Goal: Information Seeking & Learning: Learn about a topic

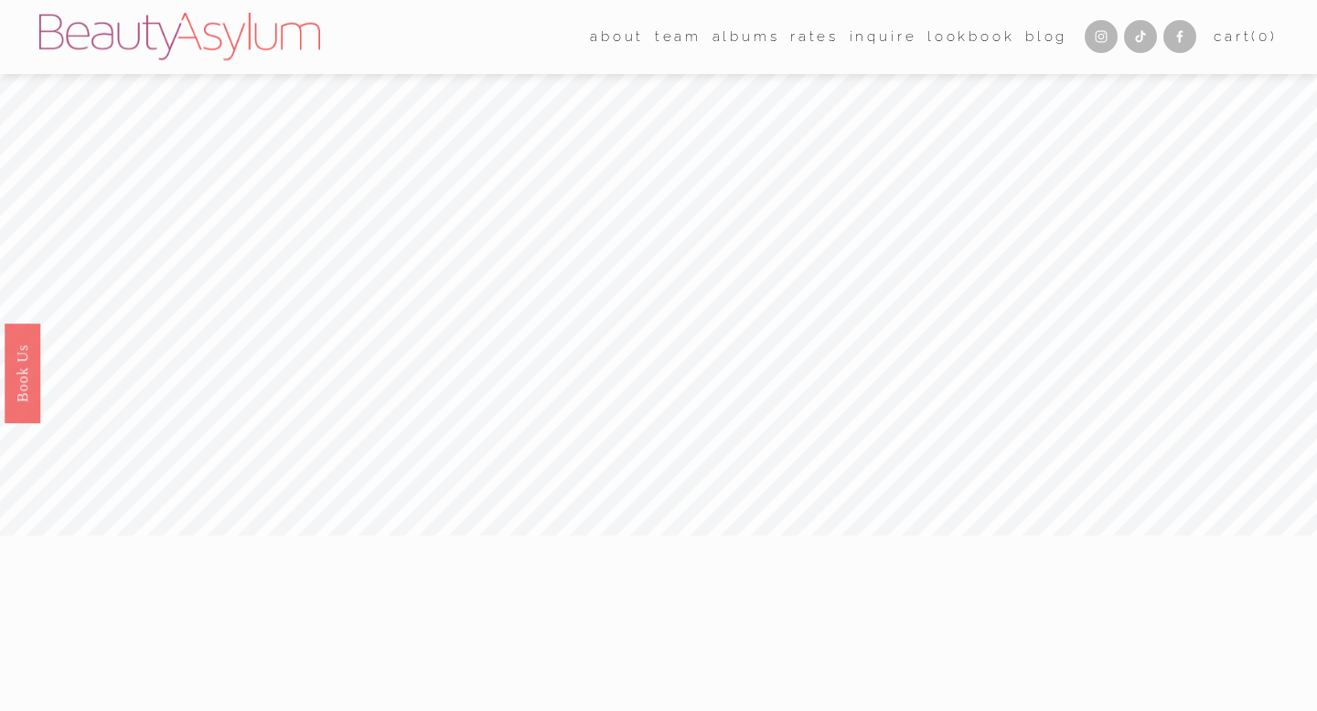
click at [818, 45] on link "Rates" at bounding box center [814, 37] width 48 height 28
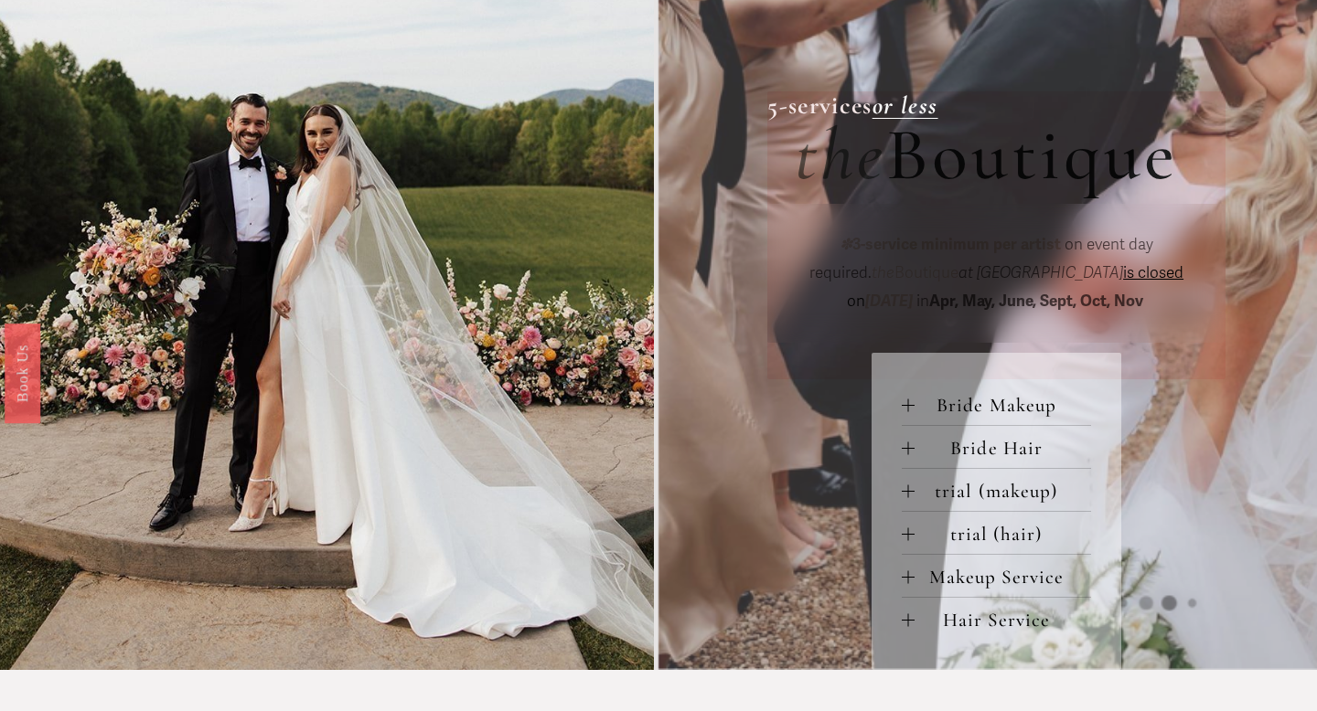
scroll to position [591, 0]
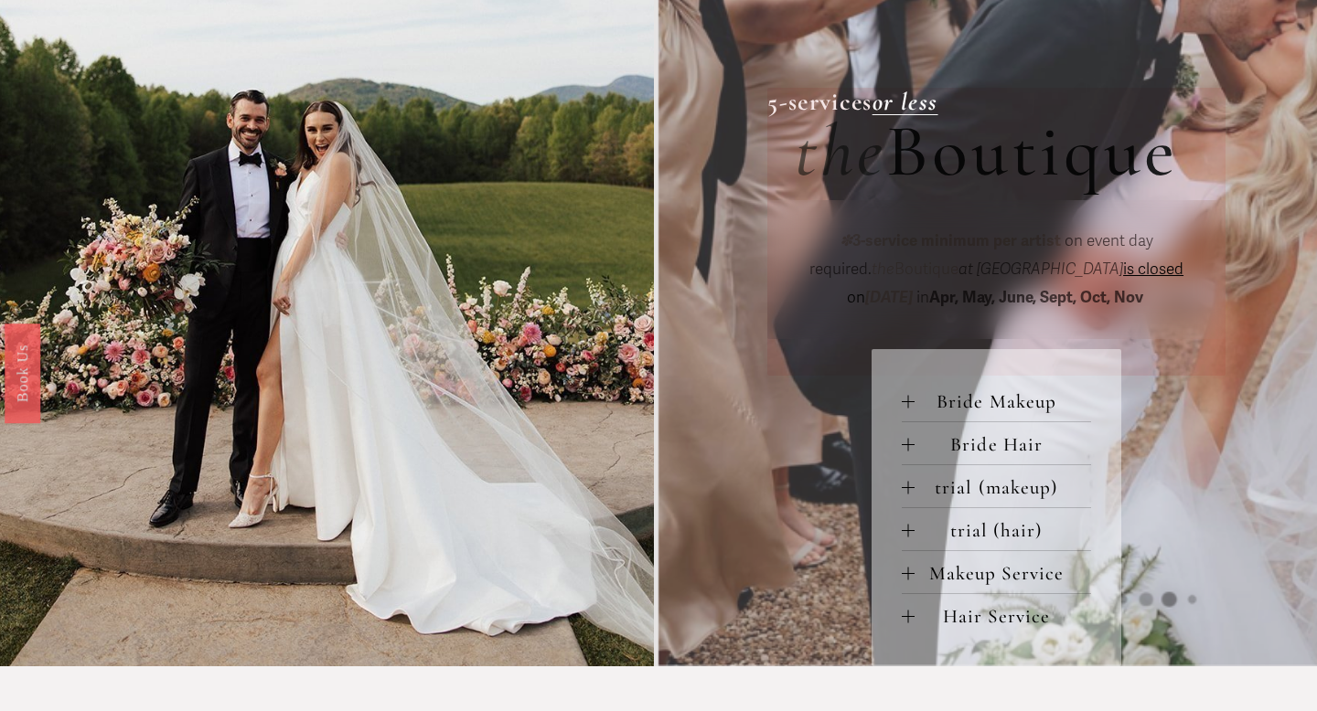
click at [912, 402] on div at bounding box center [907, 401] width 13 height 13
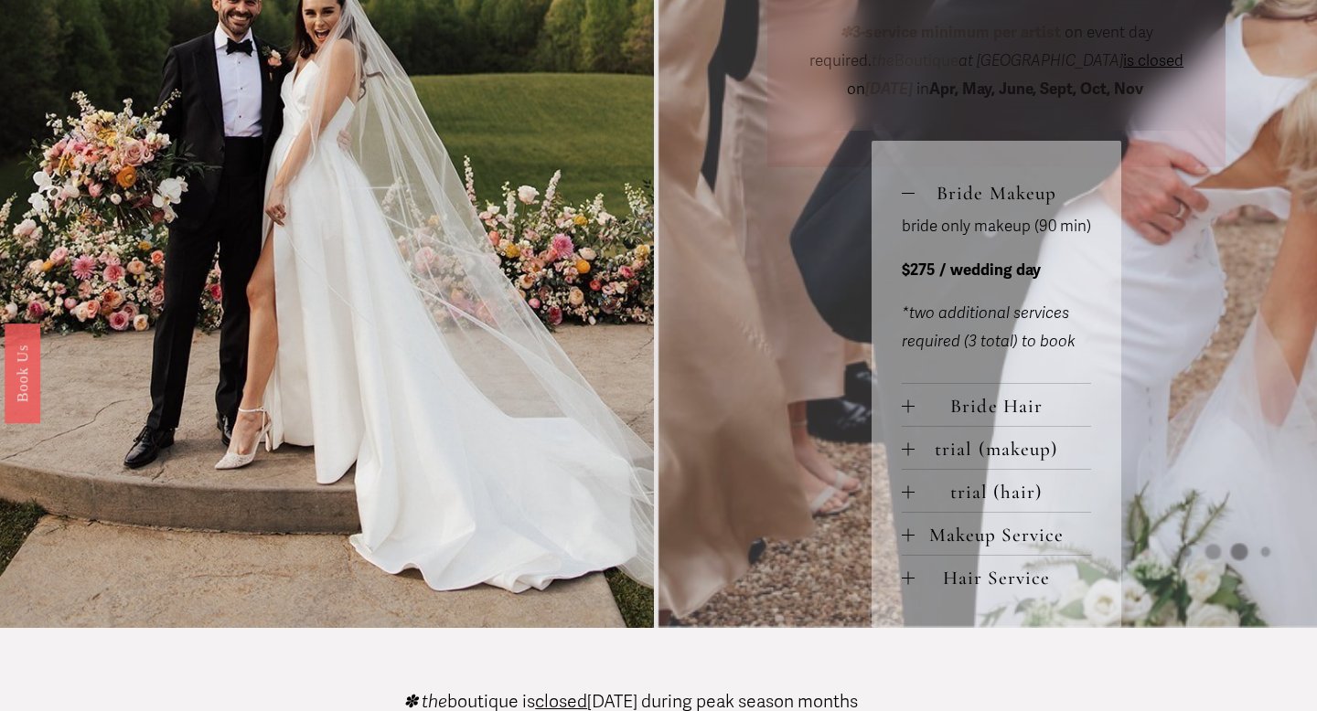
scroll to position [805, 0]
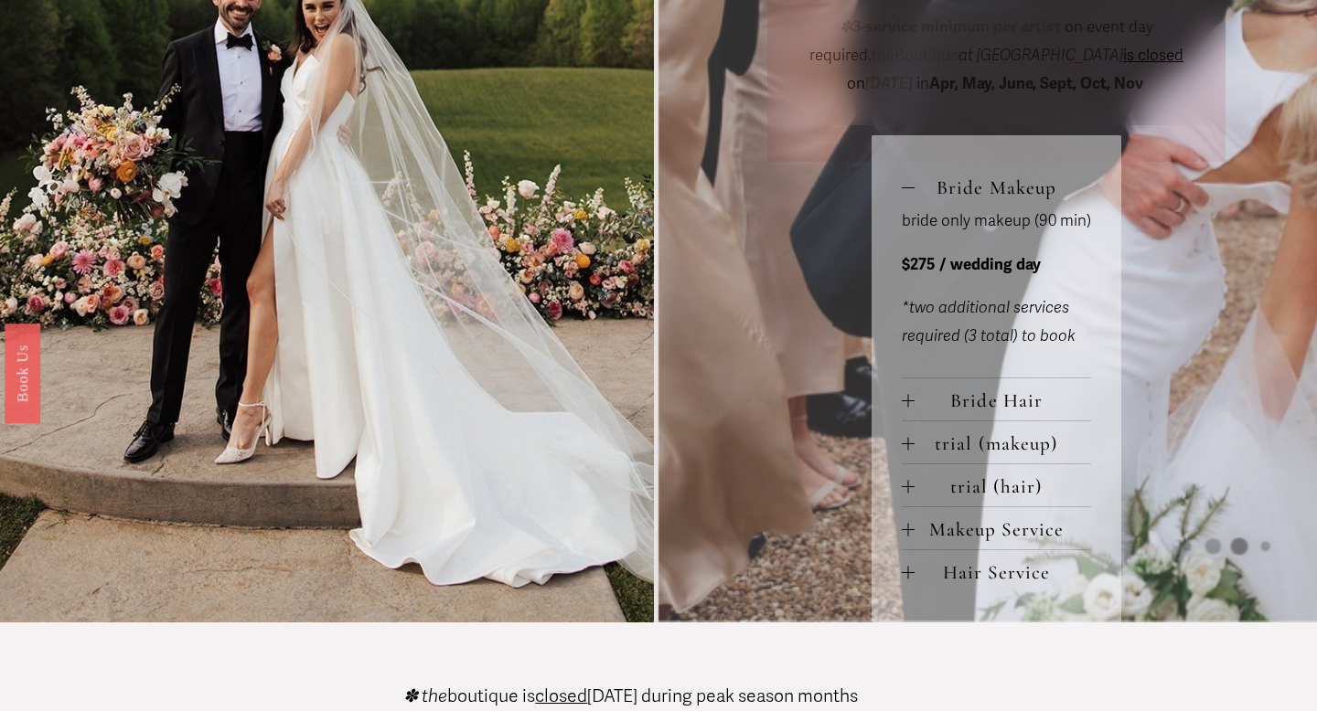
click at [904, 447] on div at bounding box center [907, 444] width 13 height 13
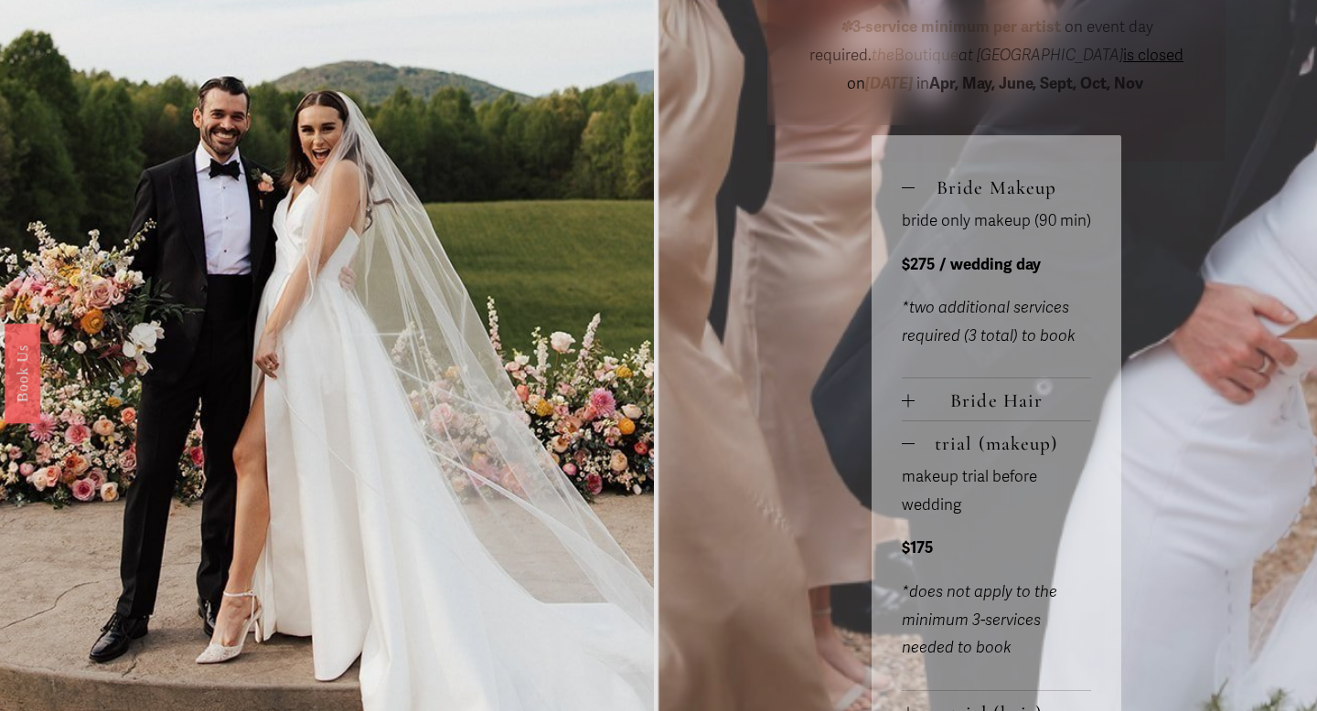
click at [912, 407] on div at bounding box center [907, 401] width 13 height 13
